Goal: Find specific page/section: Find specific page/section

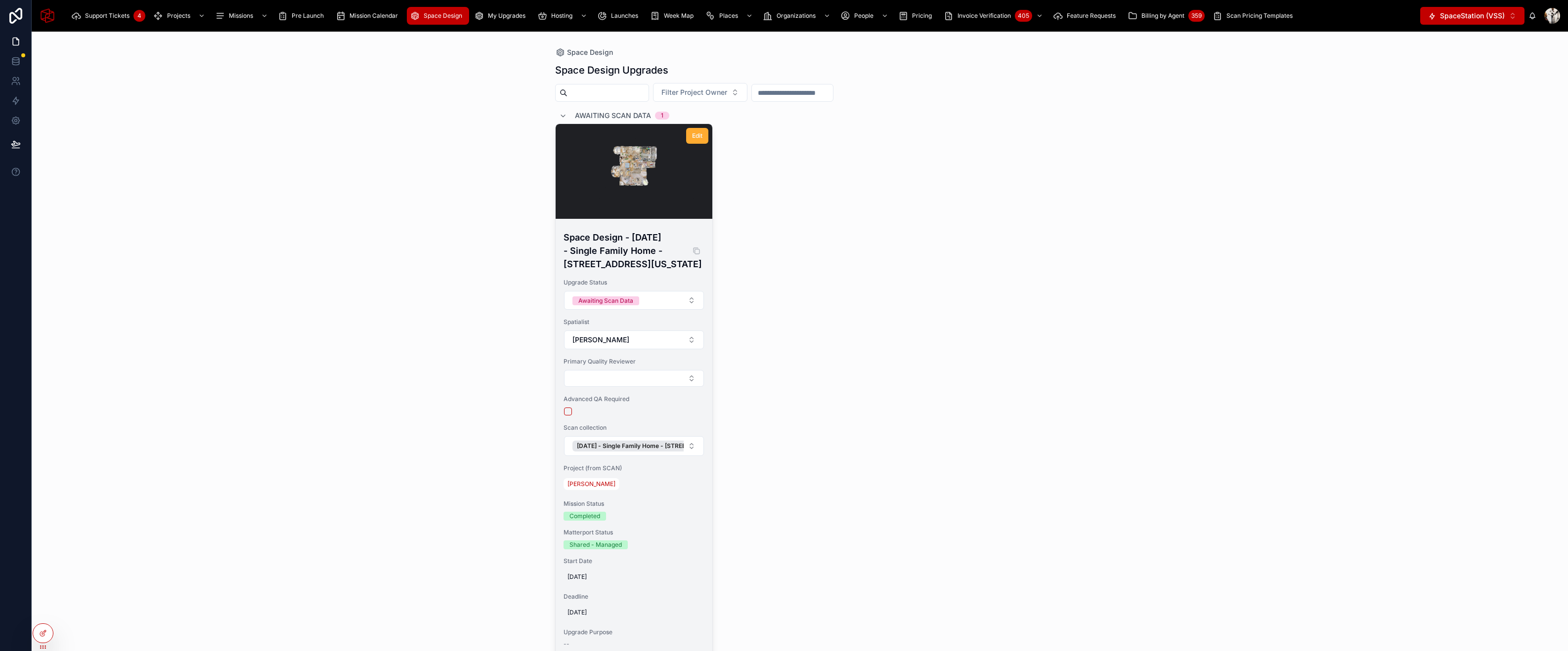
click at [620, 249] on h4 "Space Design - [DATE] - Single Family Home - [STREET_ADDRESS][US_STATE]" at bounding box center [634, 251] width 141 height 40
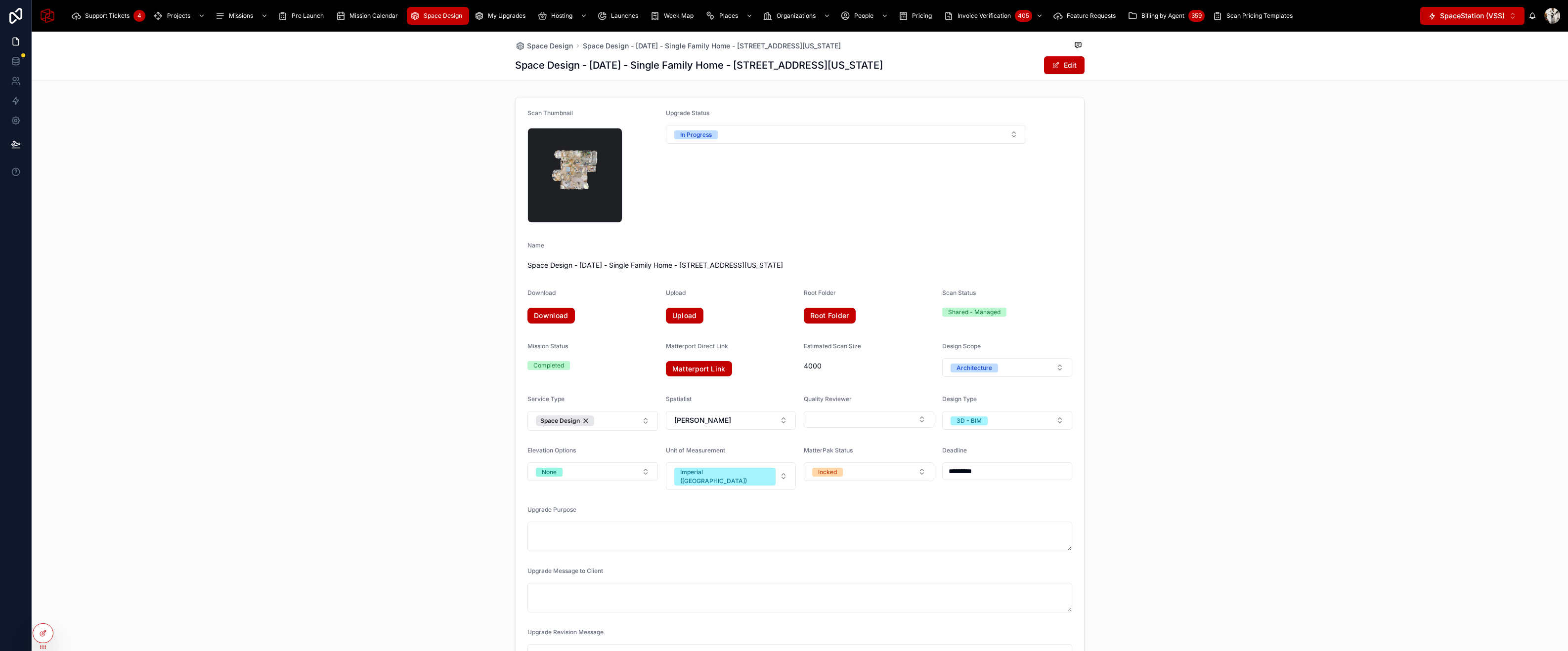
click at [432, 19] on div "Space Design" at bounding box center [438, 16] width 57 height 16
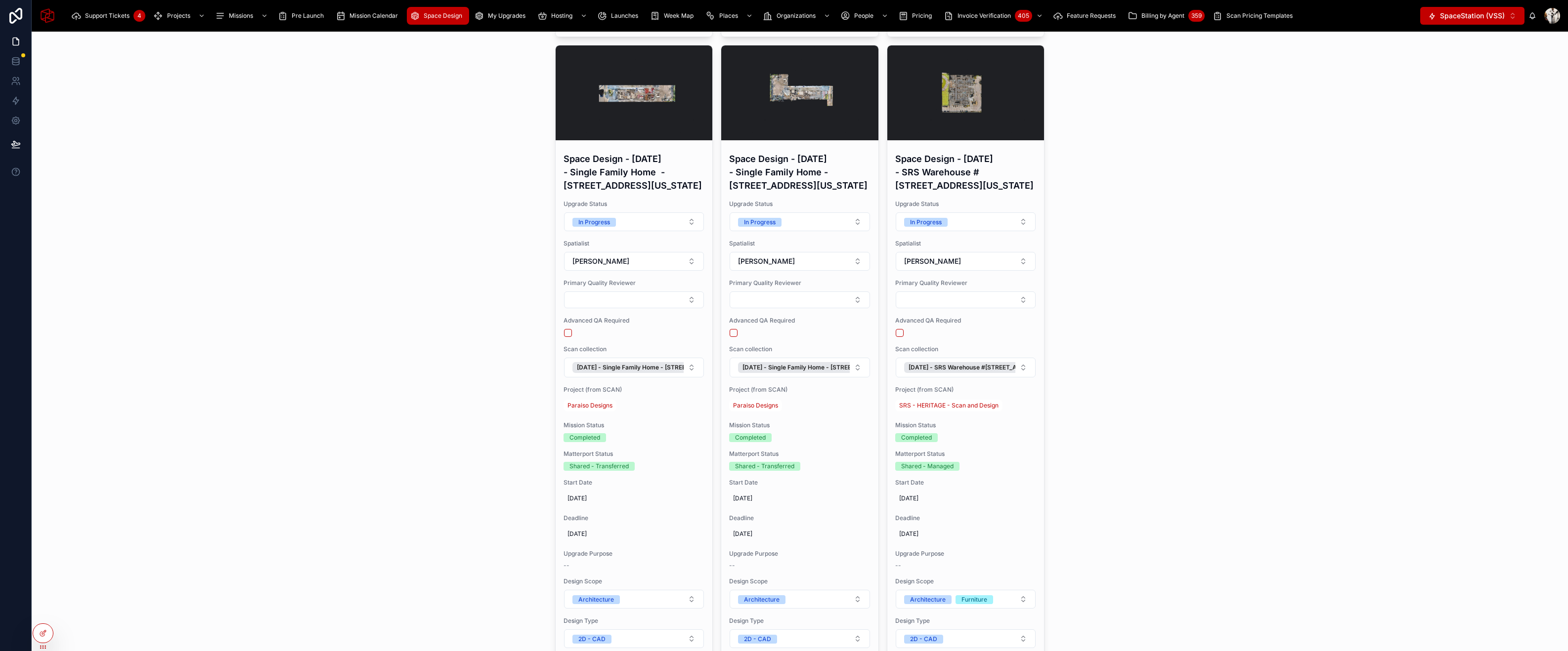
scroll to position [2732, 0]
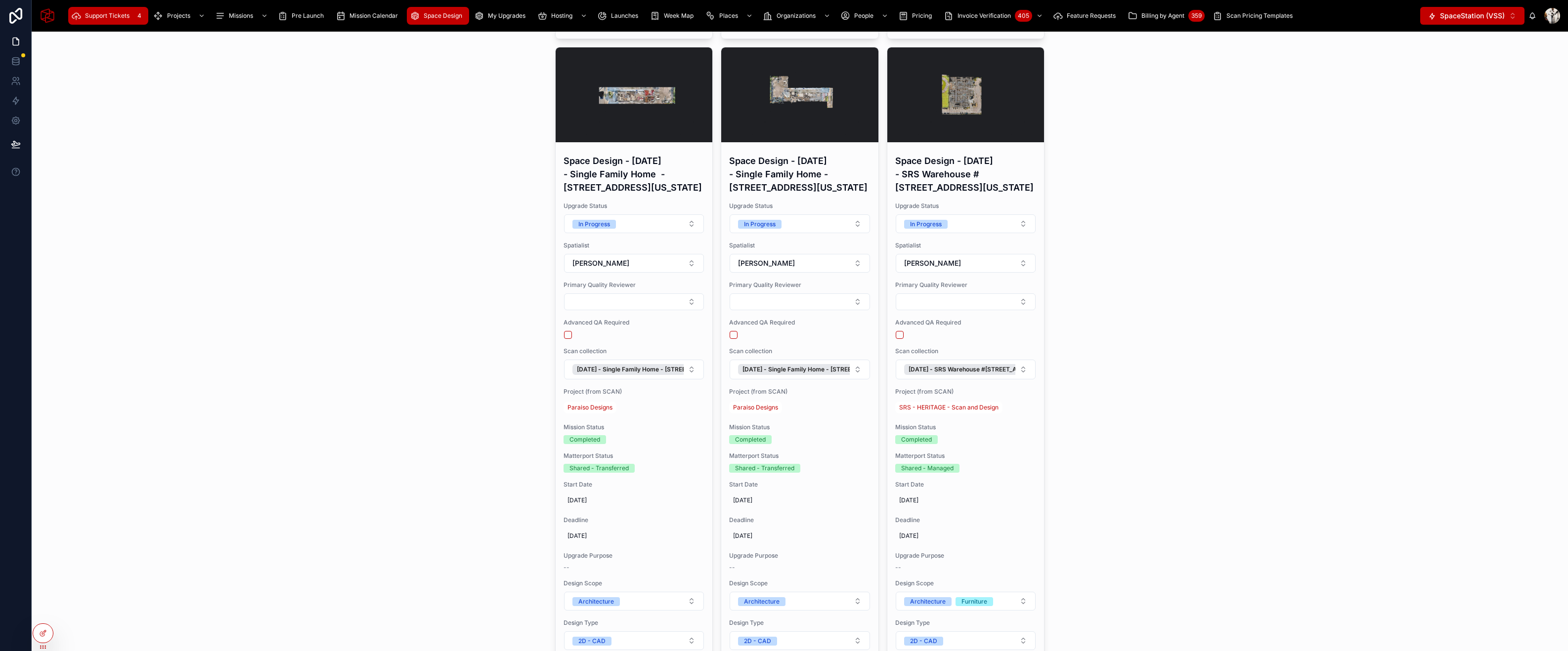
click at [120, 21] on div "Support Tickets 4" at bounding box center [108, 16] width 74 height 16
